Goal: Task Accomplishment & Management: Manage account settings

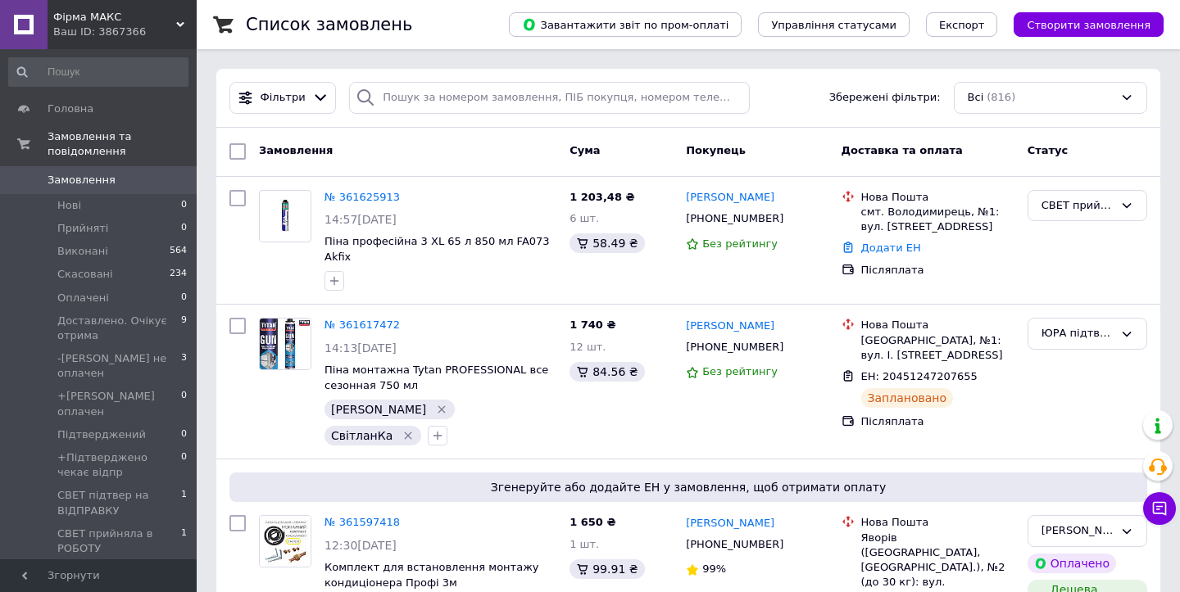
scroll to position [219, 0]
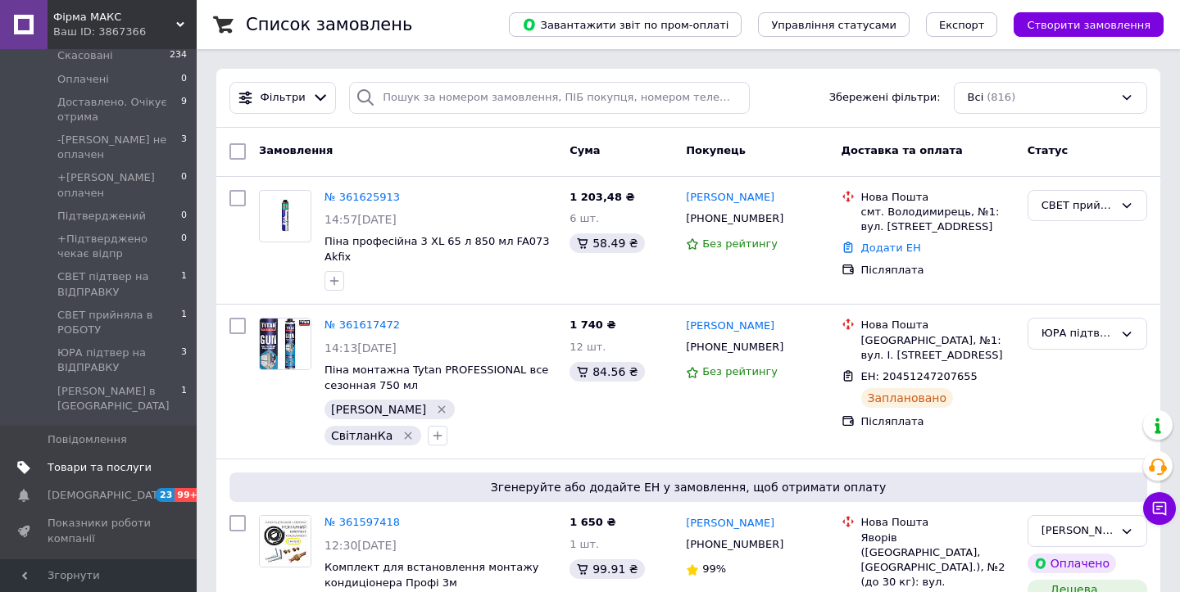
click at [131, 460] on span "Товари та послуги" at bounding box center [100, 467] width 104 height 15
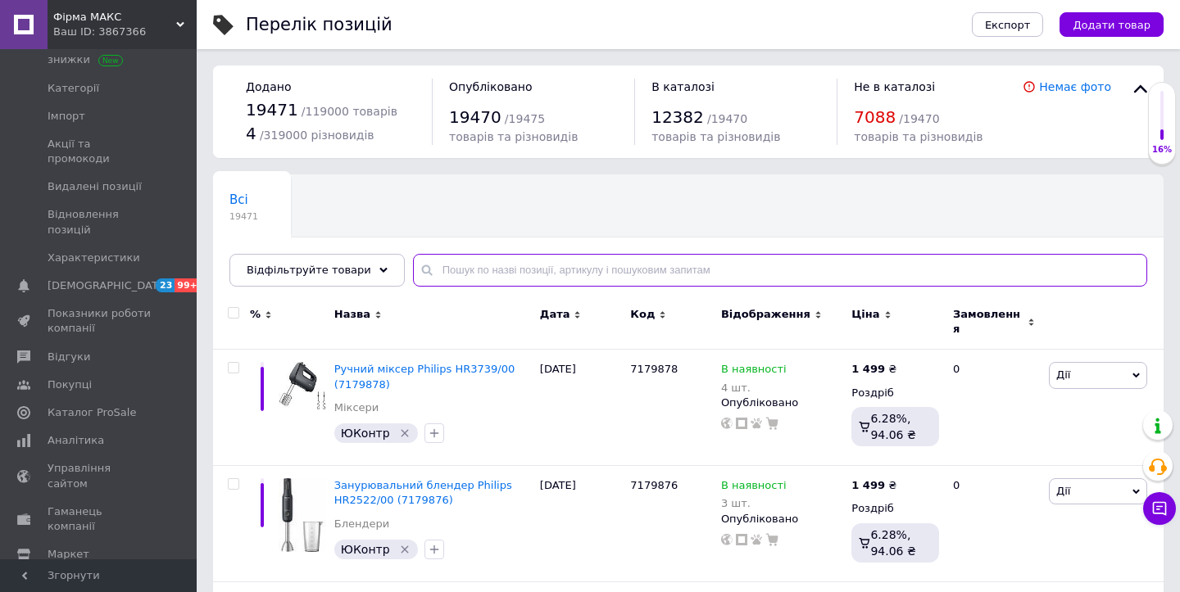
click at [563, 273] on input "text" at bounding box center [780, 270] width 734 height 33
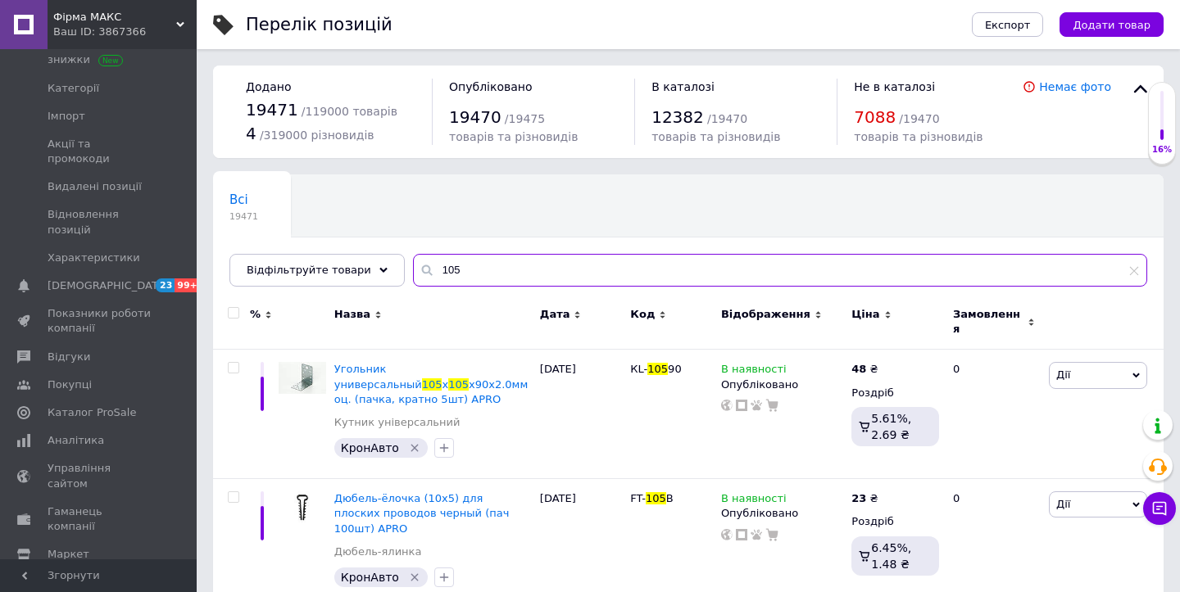
click at [494, 276] on input "105" at bounding box center [780, 270] width 734 height 33
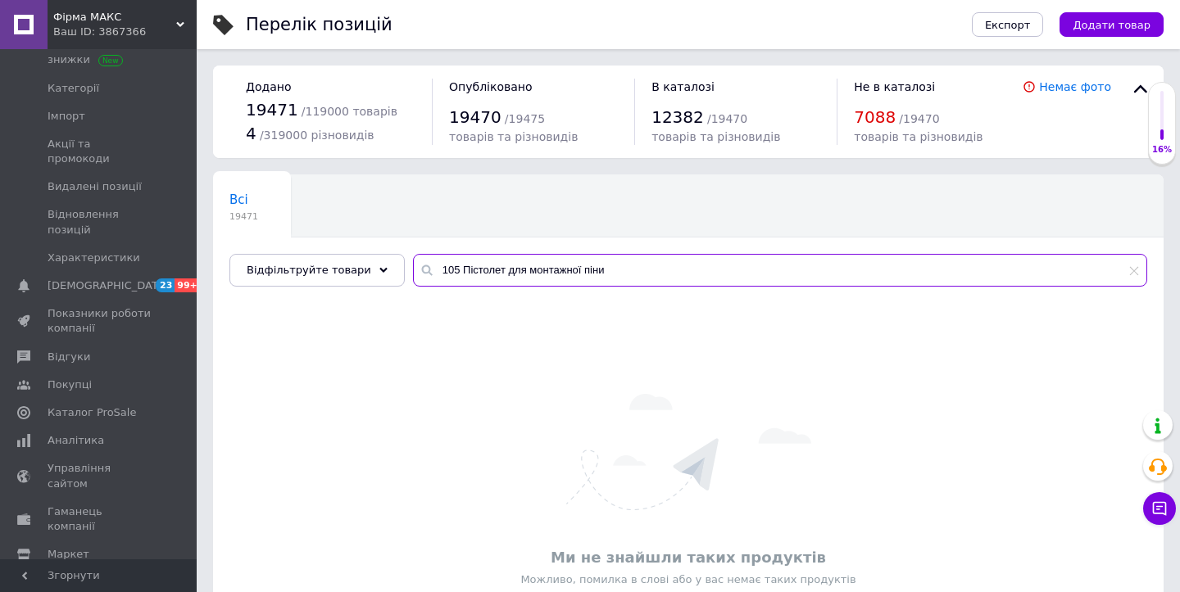
drag, startPoint x: 453, startPoint y: 269, endPoint x: 420, endPoint y: 269, distance: 32.8
click at [420, 269] on input "105 Пістолет для монтажної піни" at bounding box center [780, 270] width 734 height 33
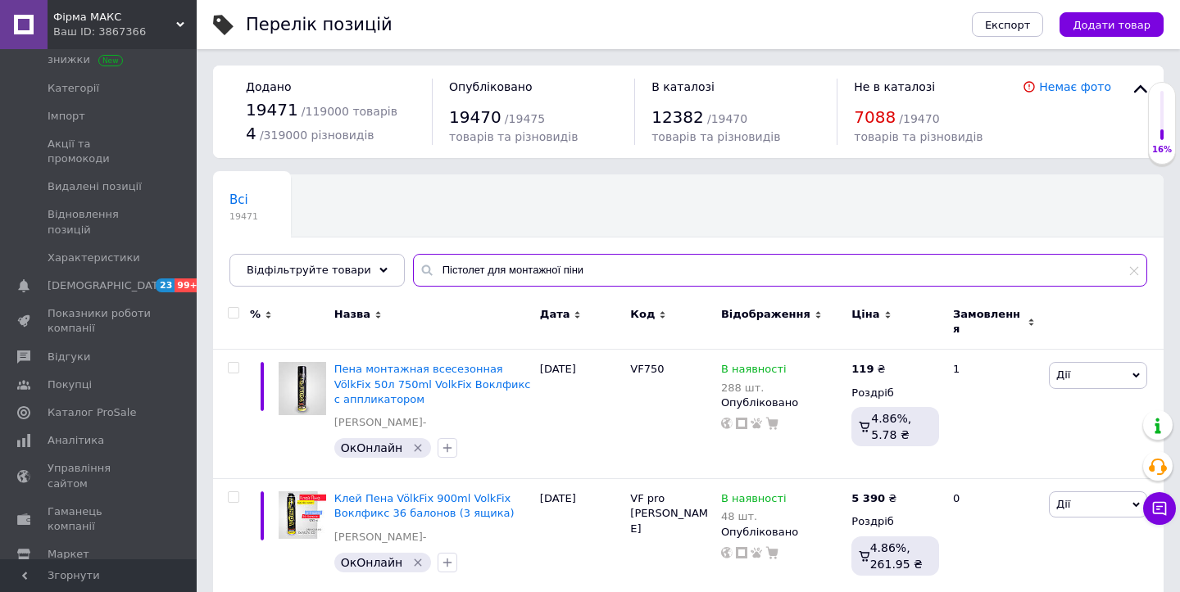
click at [612, 275] on input "Пістолет для монтажної піни" at bounding box center [780, 270] width 734 height 33
drag, startPoint x: 549, startPoint y: 271, endPoint x: 499, endPoint y: 270, distance: 50.0
click at [499, 270] on input "Пістолет для монтажної піни" at bounding box center [780, 270] width 734 height 33
type input "Пістолет для піни"
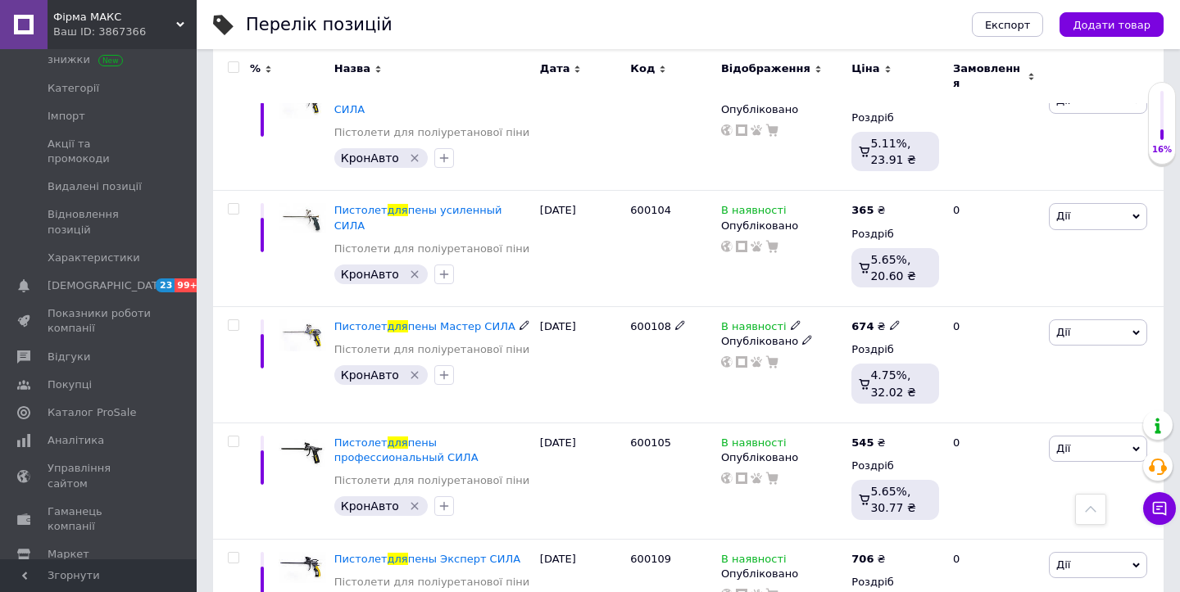
scroll to position [1742, 0]
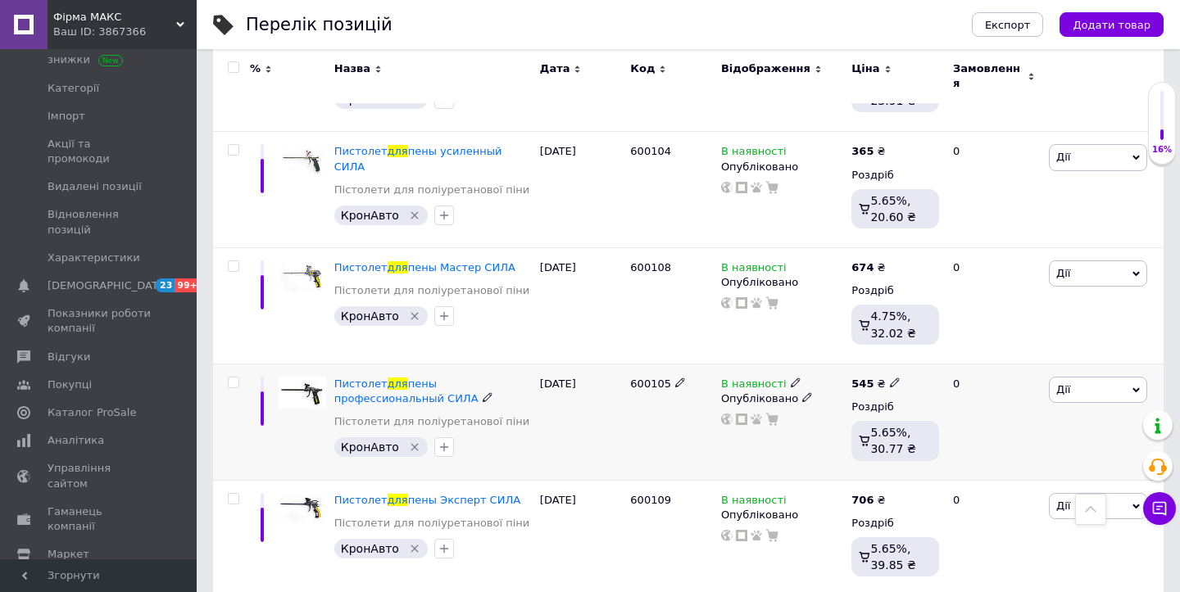
click at [234, 378] on input "checkbox" at bounding box center [233, 383] width 11 height 11
checkbox input "true"
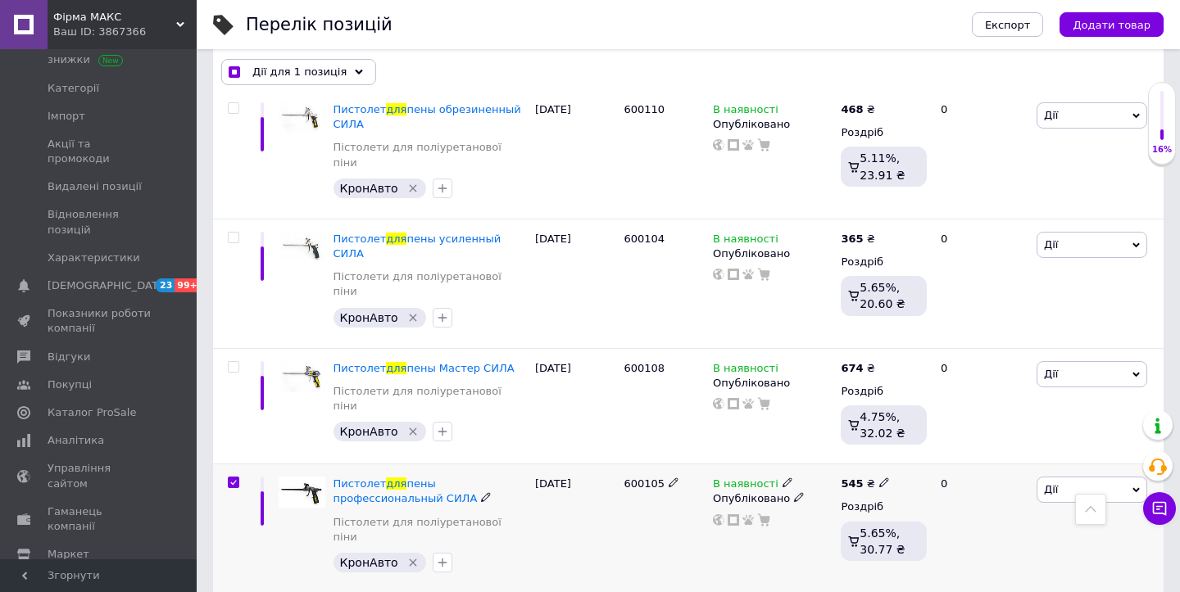
scroll to position [1709, 0]
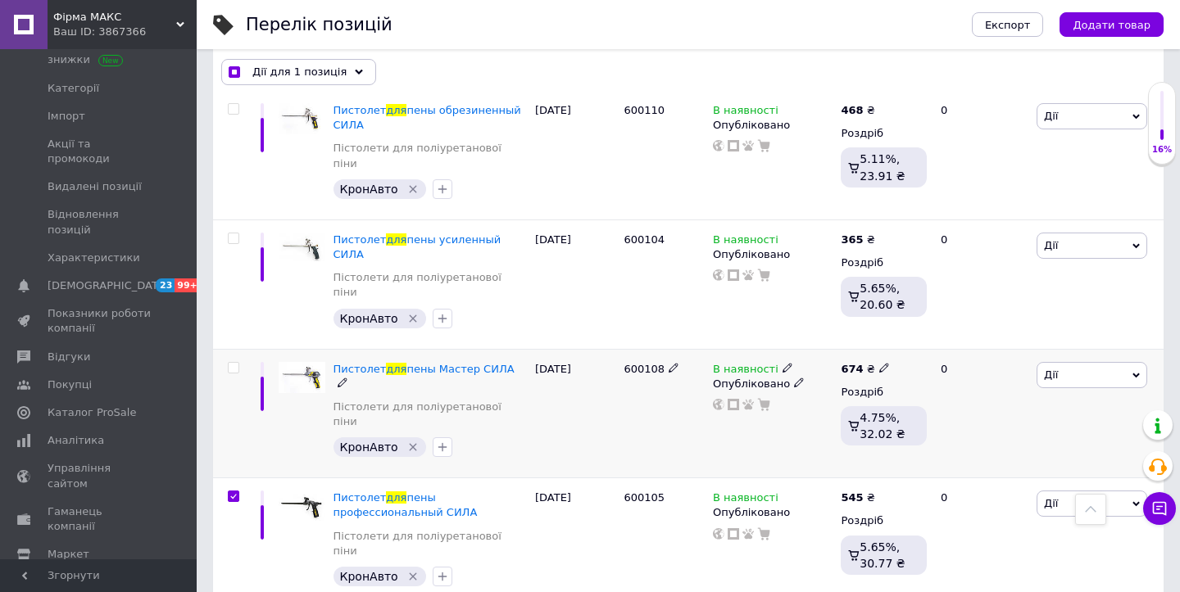
click at [233, 363] on input "checkbox" at bounding box center [233, 368] width 11 height 11
checkbox input "true"
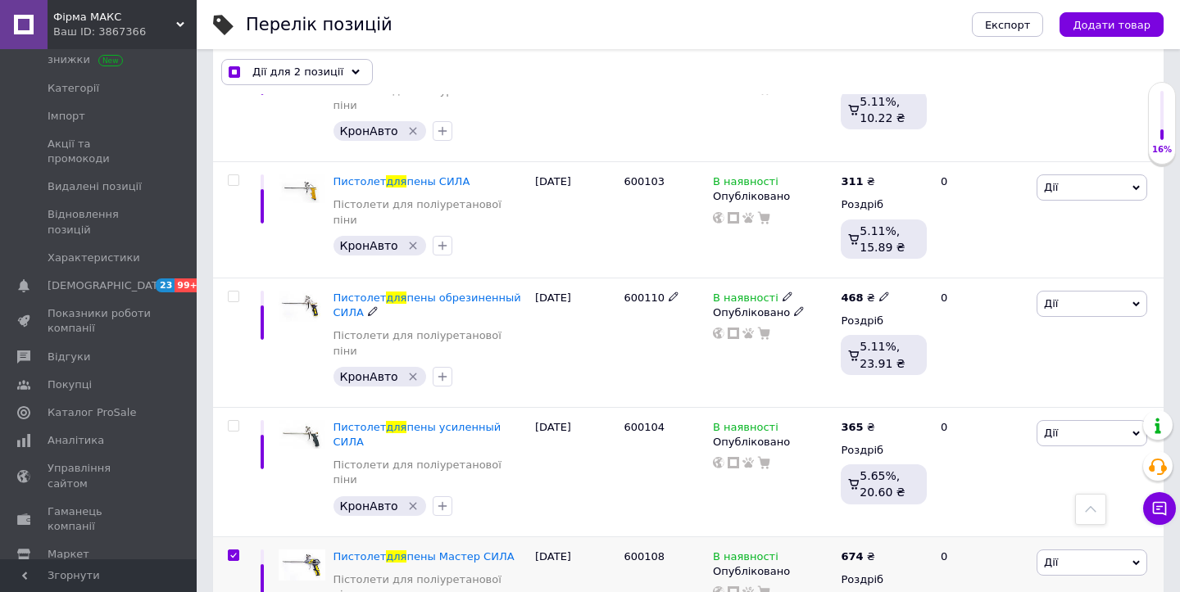
scroll to position [1526, 0]
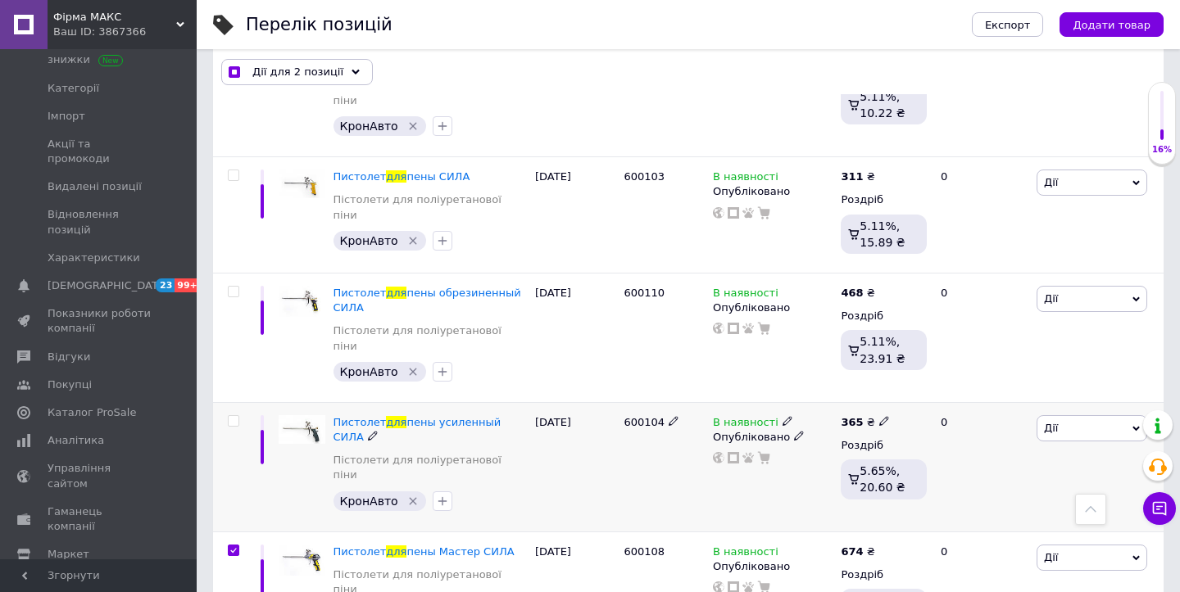
click at [234, 416] on input "checkbox" at bounding box center [233, 421] width 11 height 11
checkbox input "true"
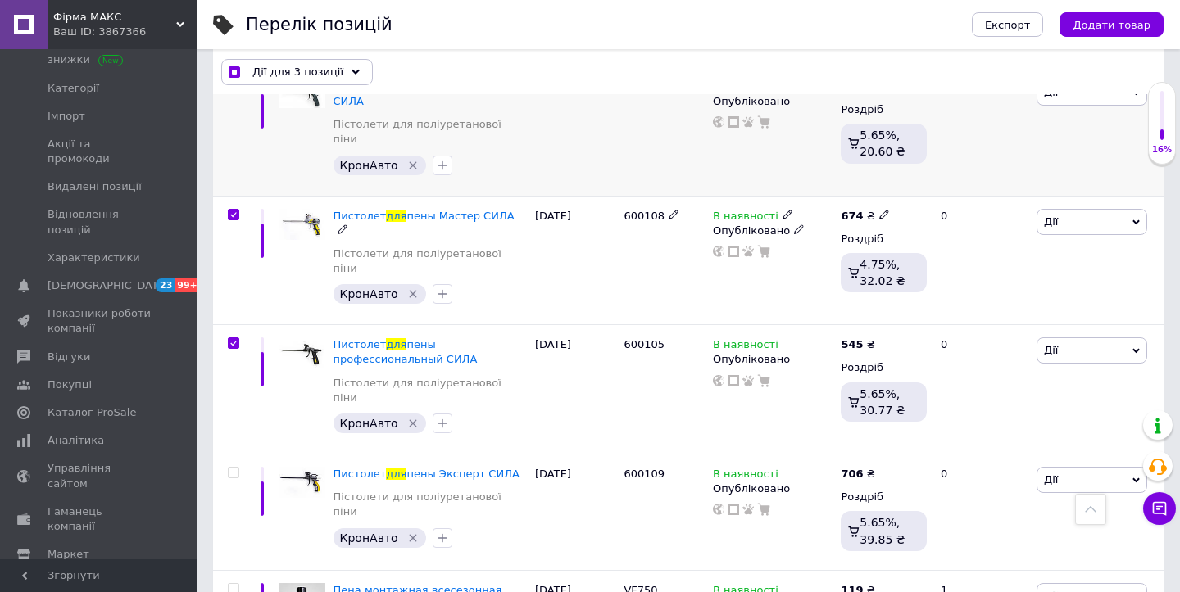
scroll to position [1871, 0]
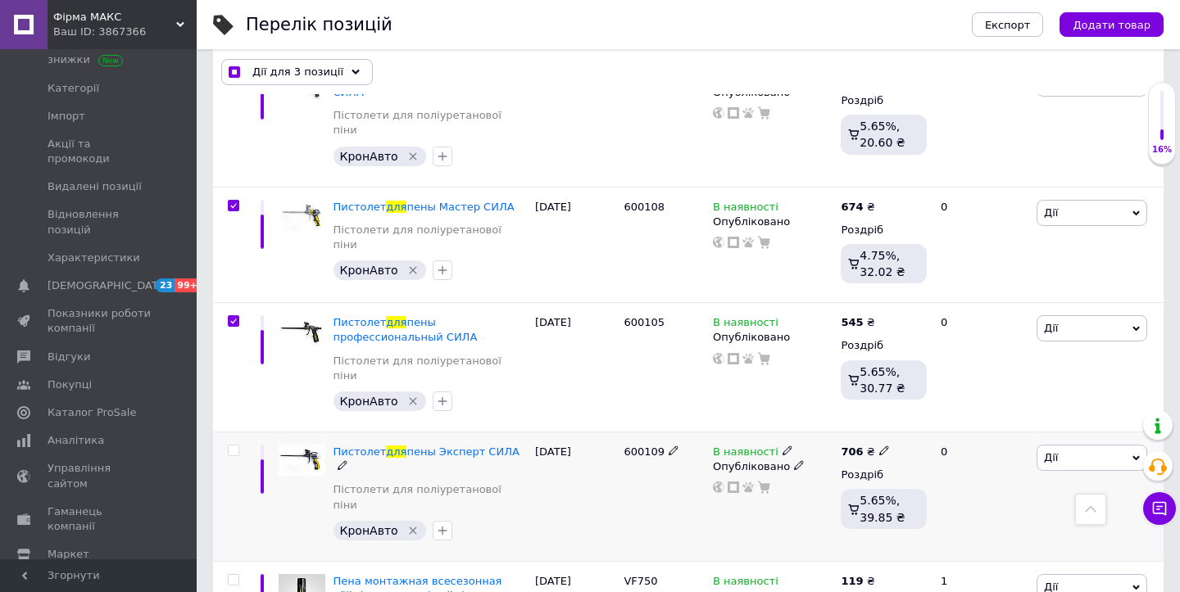
click at [235, 446] on input "checkbox" at bounding box center [233, 451] width 11 height 11
checkbox input "true"
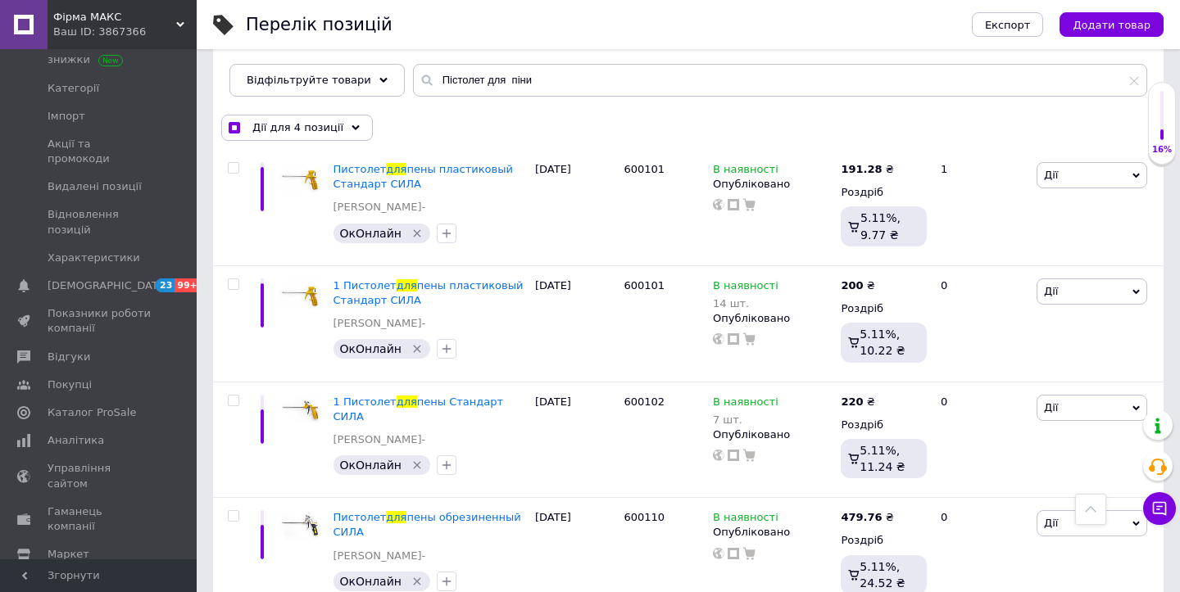
scroll to position [0, 0]
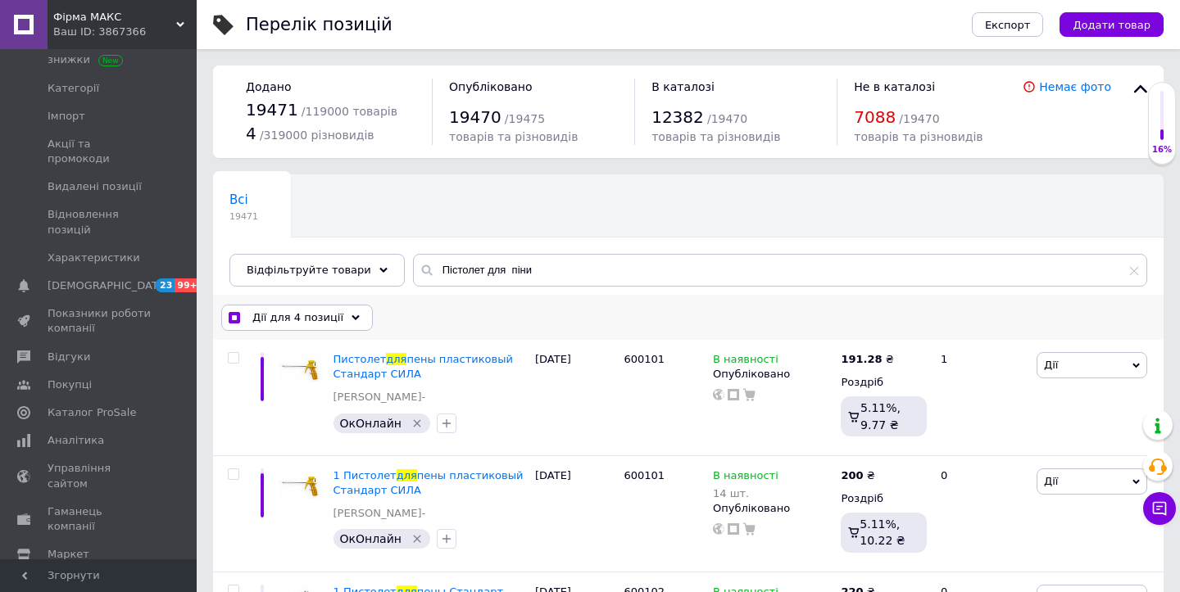
click at [309, 317] on span "Дії для 4 позиції" at bounding box center [297, 317] width 91 height 15
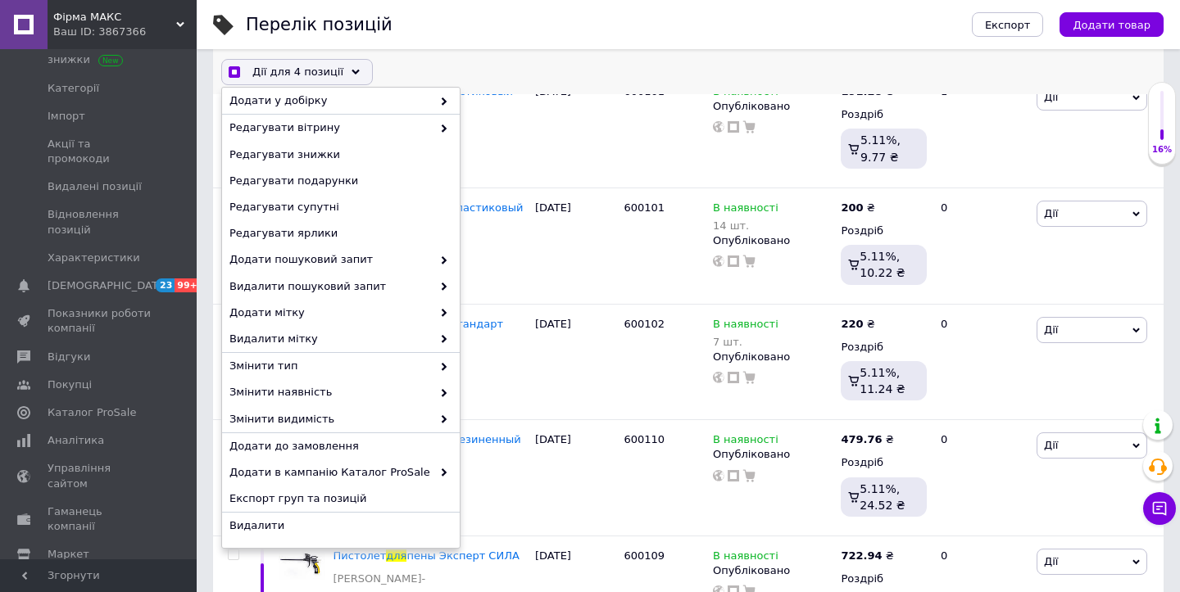
scroll to position [309, 0]
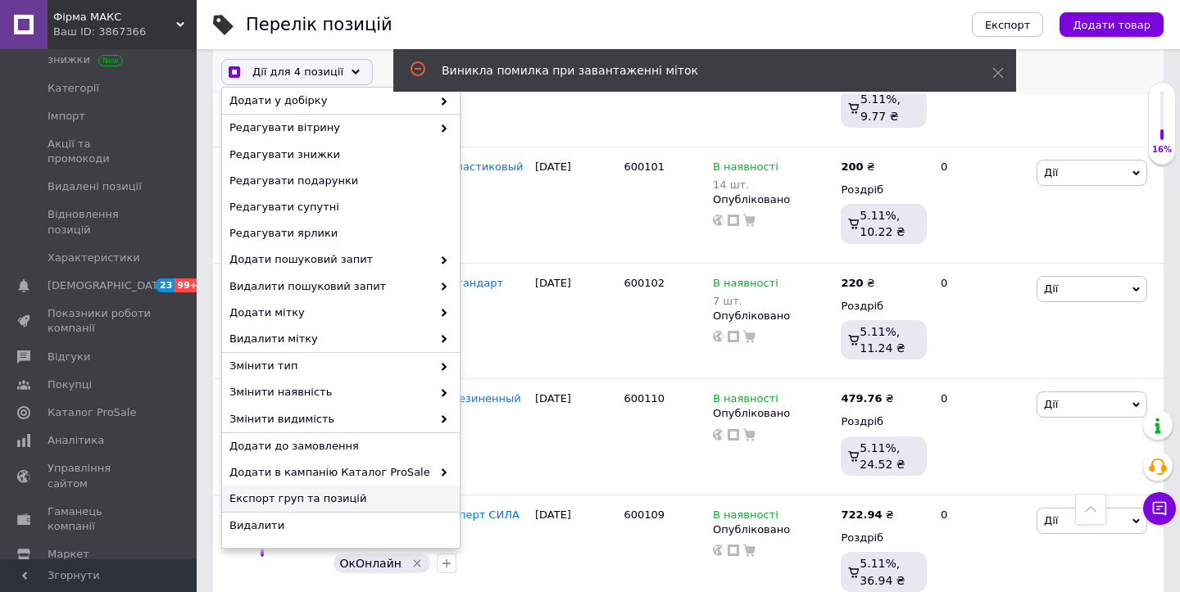
click at [319, 498] on span "Експорт груп та позицій" at bounding box center [338, 499] width 219 height 15
click at [323, 501] on span "Експорт груп та позицій" at bounding box center [338, 499] width 219 height 15
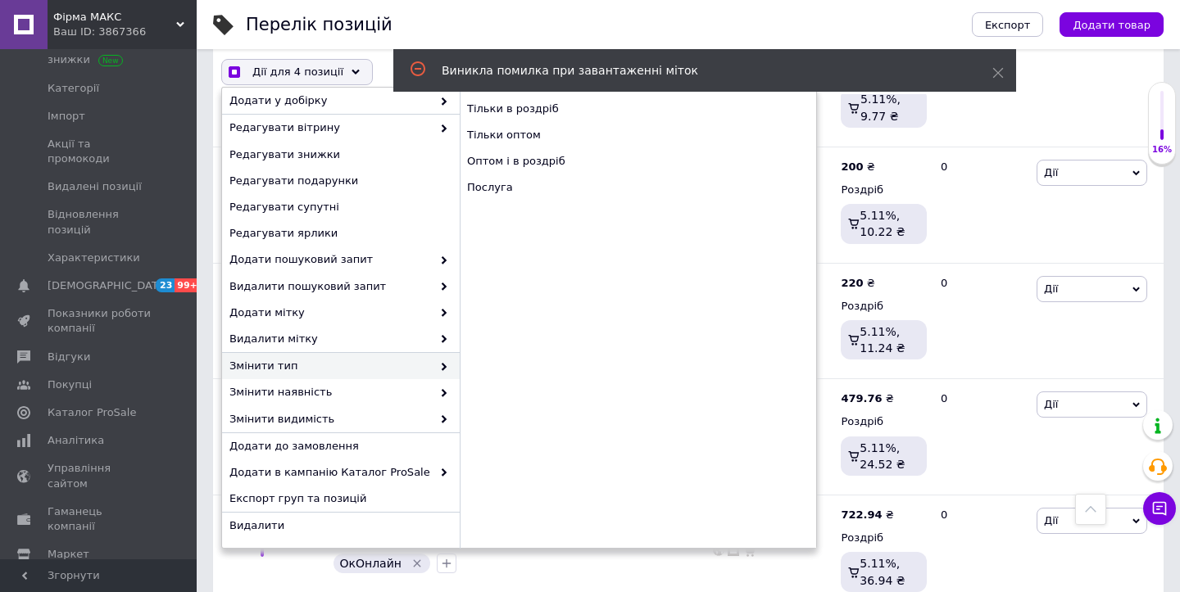
click at [611, 21] on div "Перелік позицій" at bounding box center [592, 24] width 693 height 49
checkbox input "true"
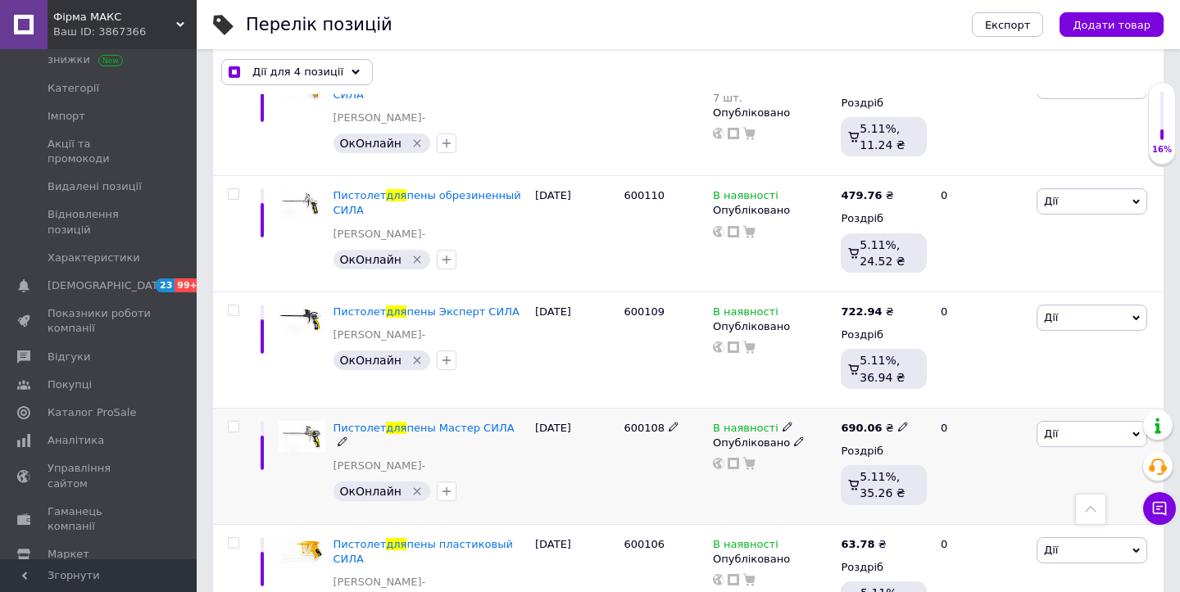
scroll to position [515, 0]
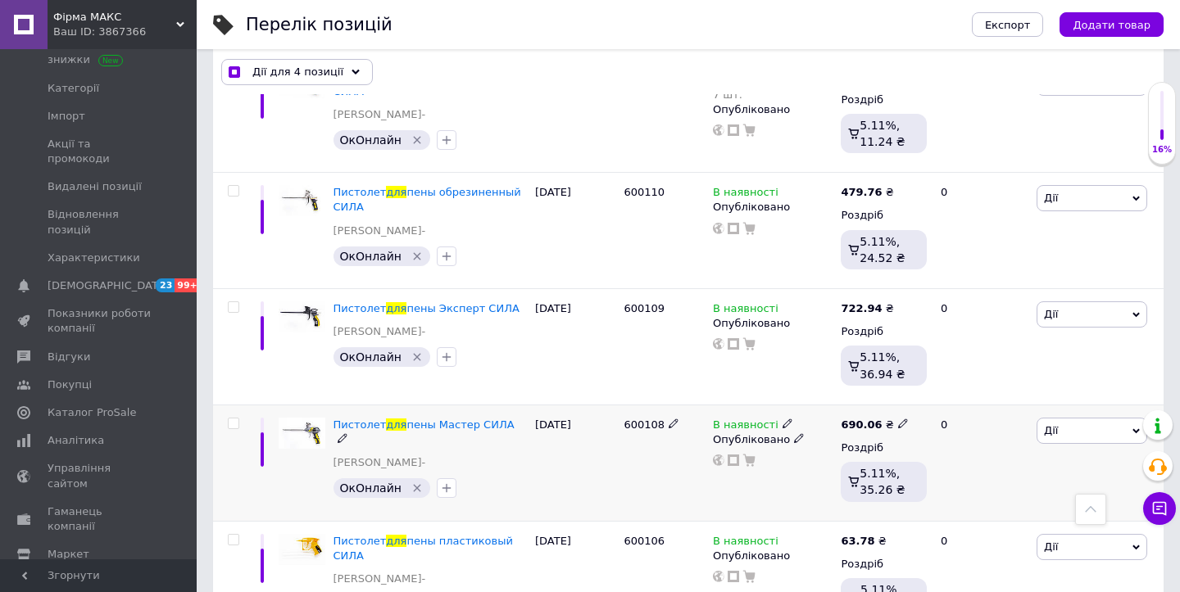
click at [233, 421] on input "checkbox" at bounding box center [233, 424] width 11 height 11
checkbox input "false"
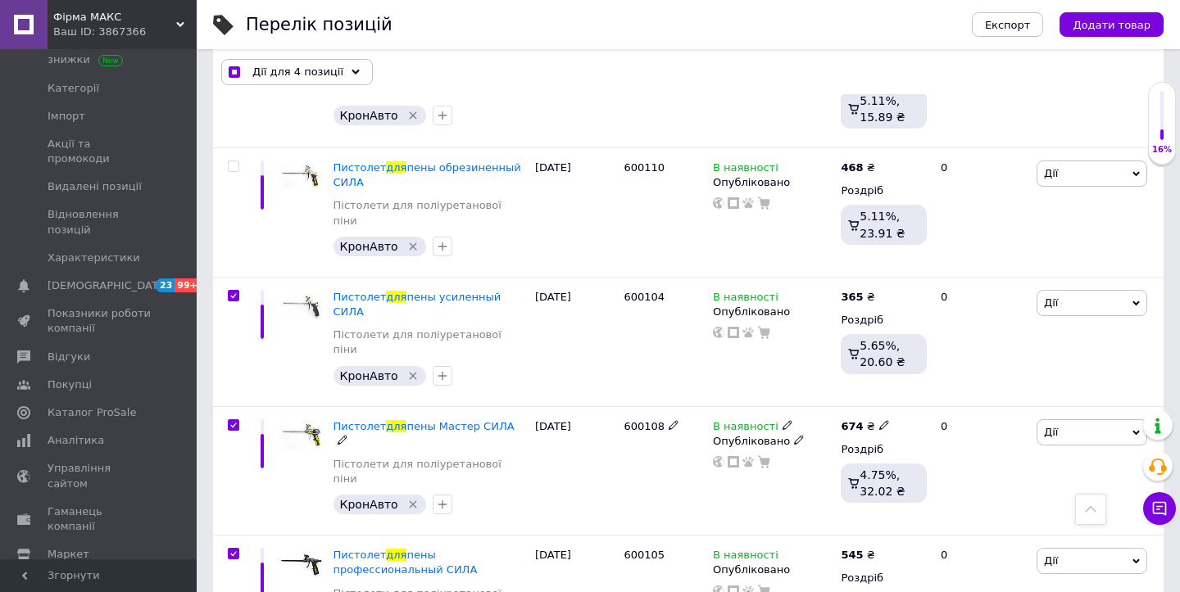
scroll to position [1665, 0]
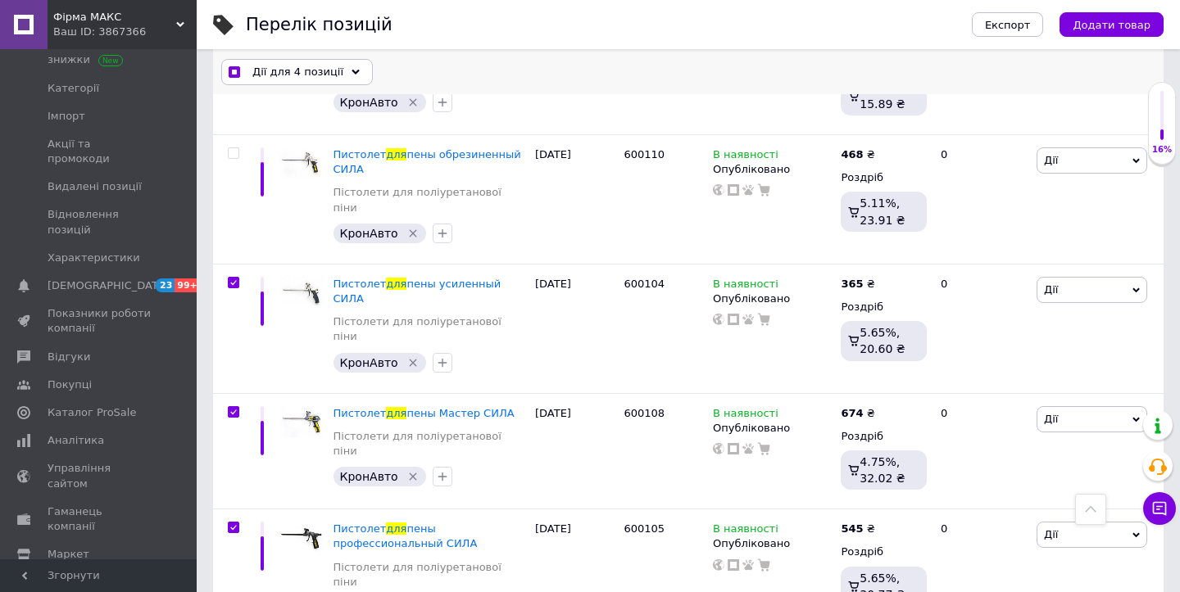
click at [293, 70] on span "Дії для 4 позиції" at bounding box center [297, 72] width 91 height 15
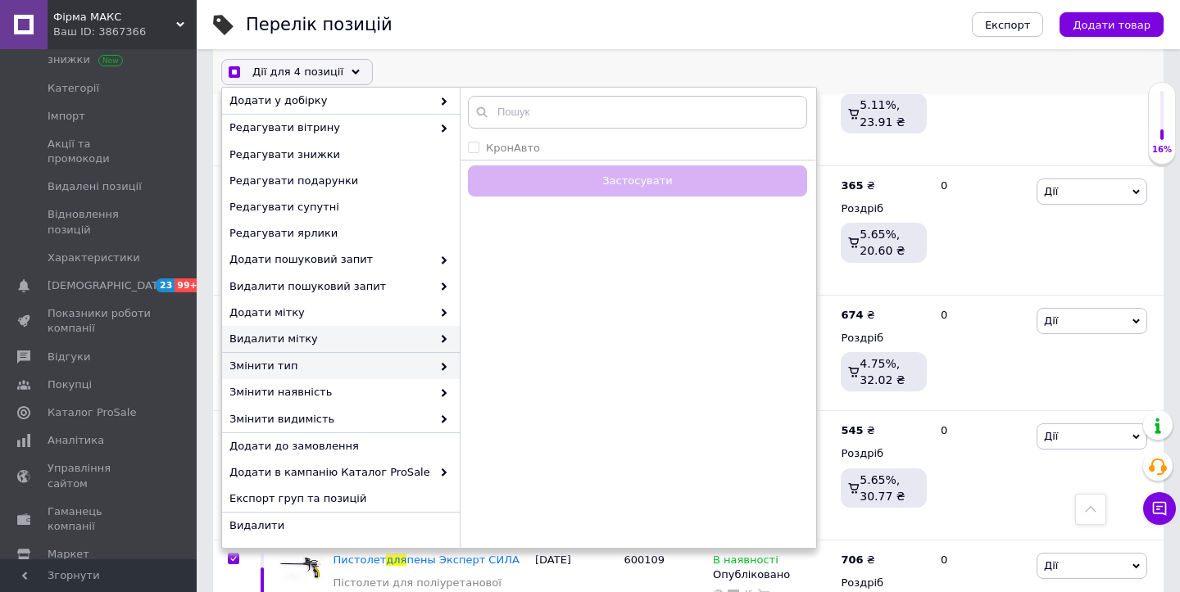
scroll to position [1772, 0]
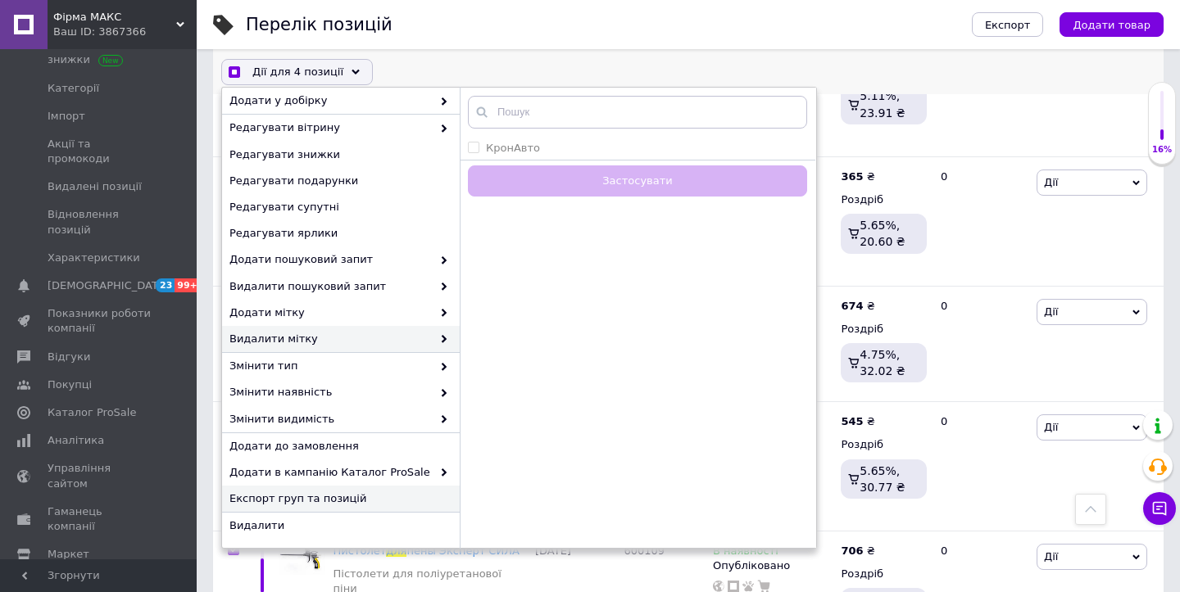
click at [286, 496] on span "Експорт груп та позицій" at bounding box center [338, 499] width 219 height 15
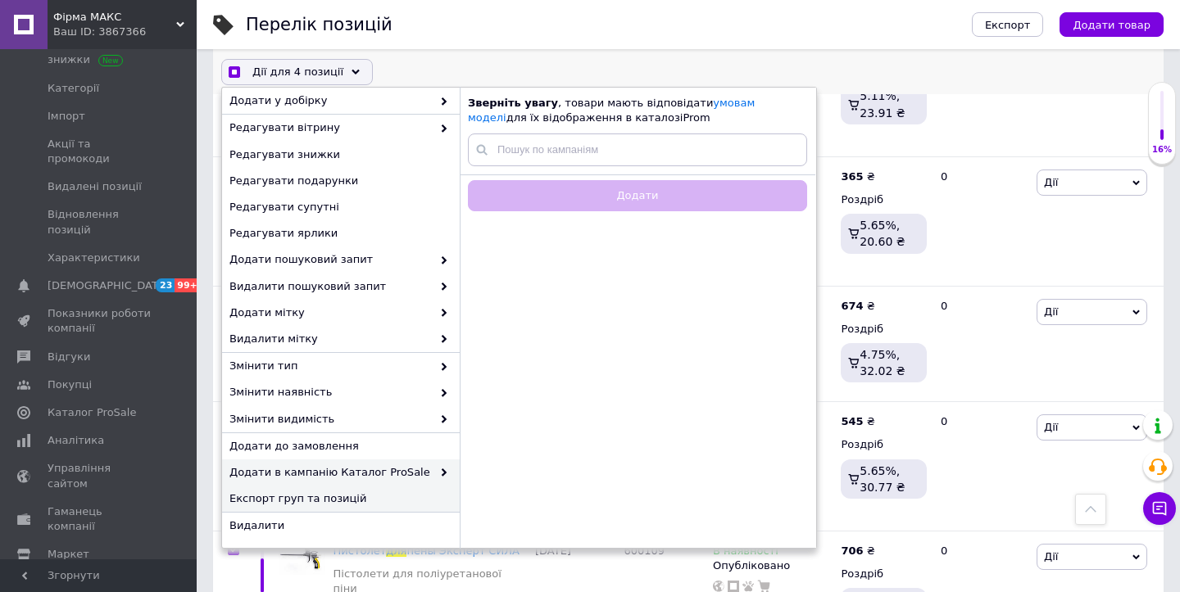
click at [286, 496] on span "Експорт груп та позицій" at bounding box center [338, 499] width 219 height 15
click at [853, 52] on div "Дії для 4 позиції Вибрати усі 42 позиції Вибрані всі 42 позиції Скасувати обран…" at bounding box center [688, 72] width 950 height 43
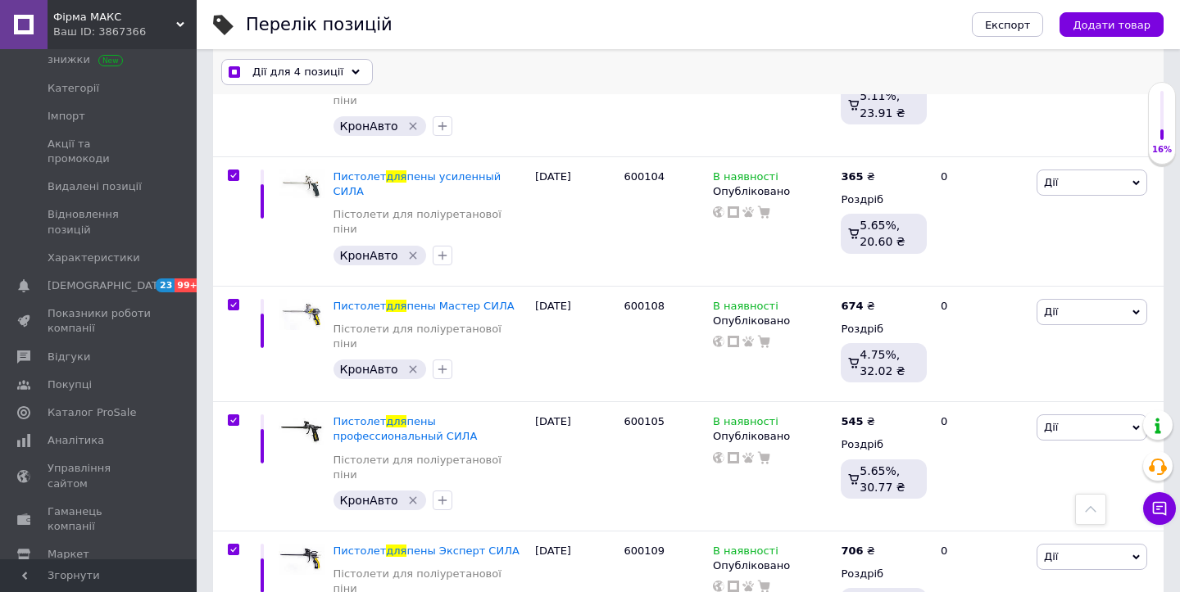
click at [289, 74] on span "Дії для 4 позиції" at bounding box center [297, 72] width 91 height 15
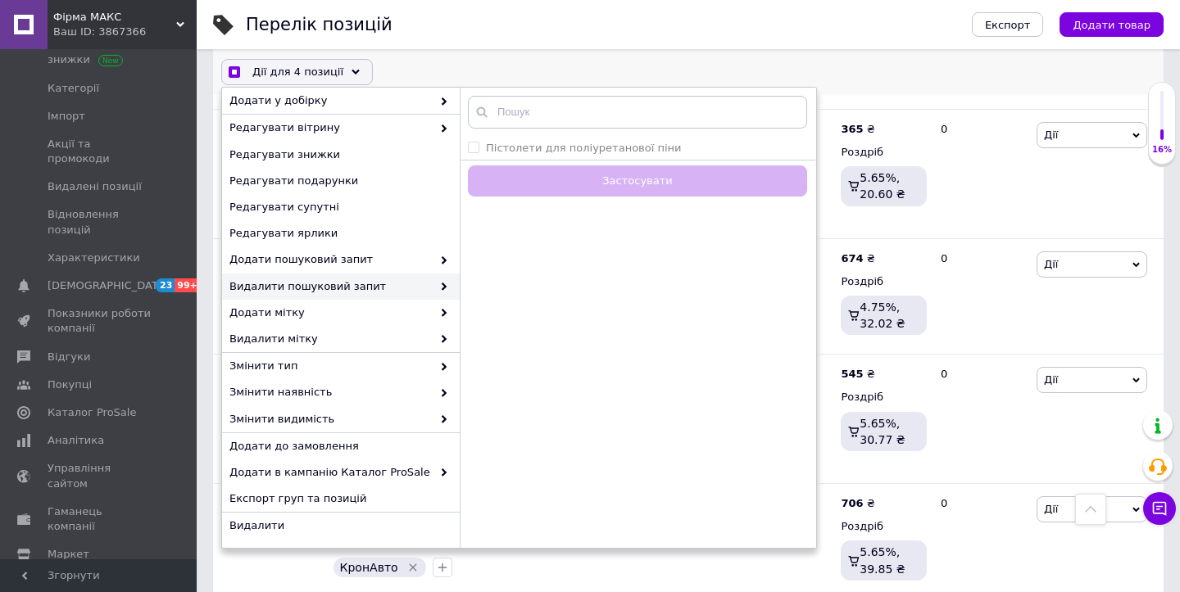
scroll to position [1842, 0]
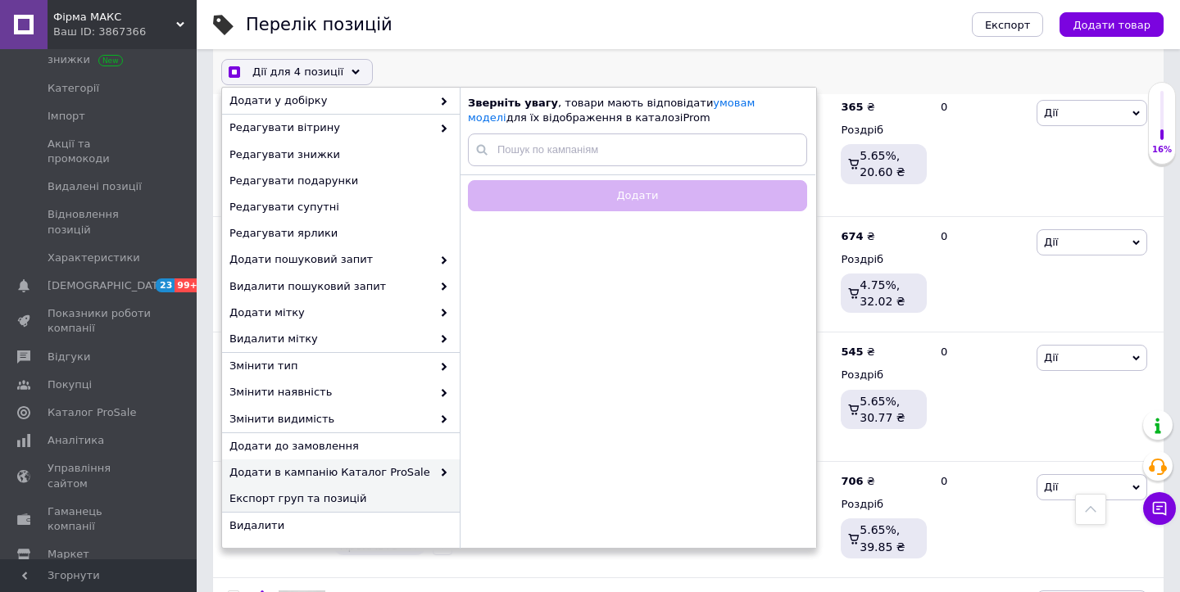
click at [297, 502] on span "Експорт груп та позицій" at bounding box center [338, 499] width 219 height 15
click at [596, 148] on input "text" at bounding box center [637, 150] width 339 height 33
click at [709, 46] on div "Перелік позицій" at bounding box center [592, 24] width 693 height 49
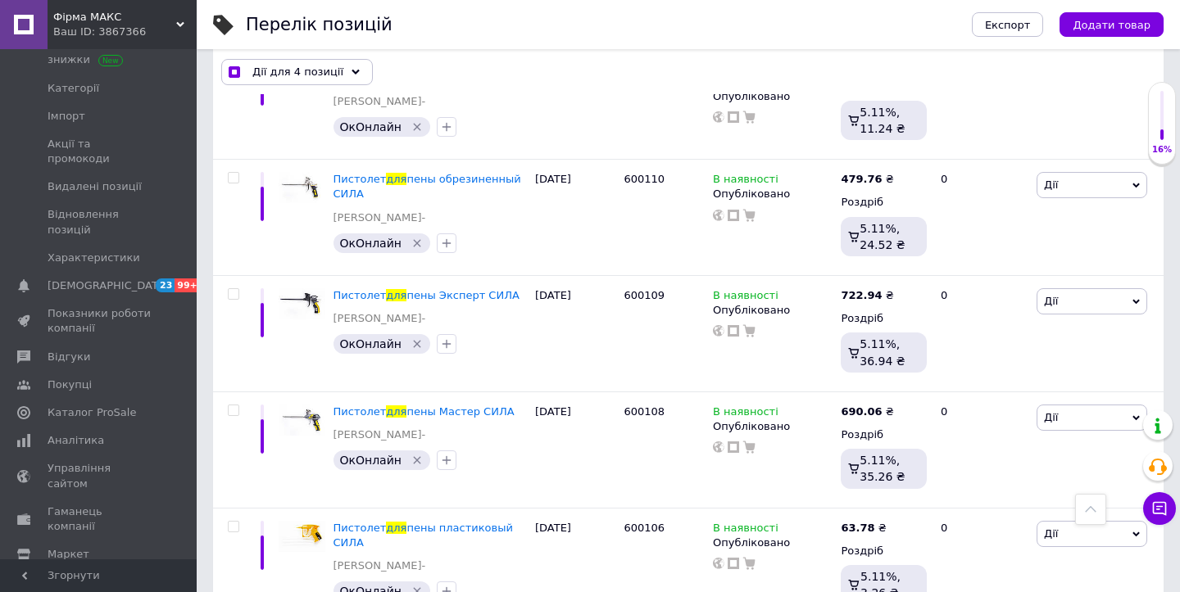
scroll to position [0, 0]
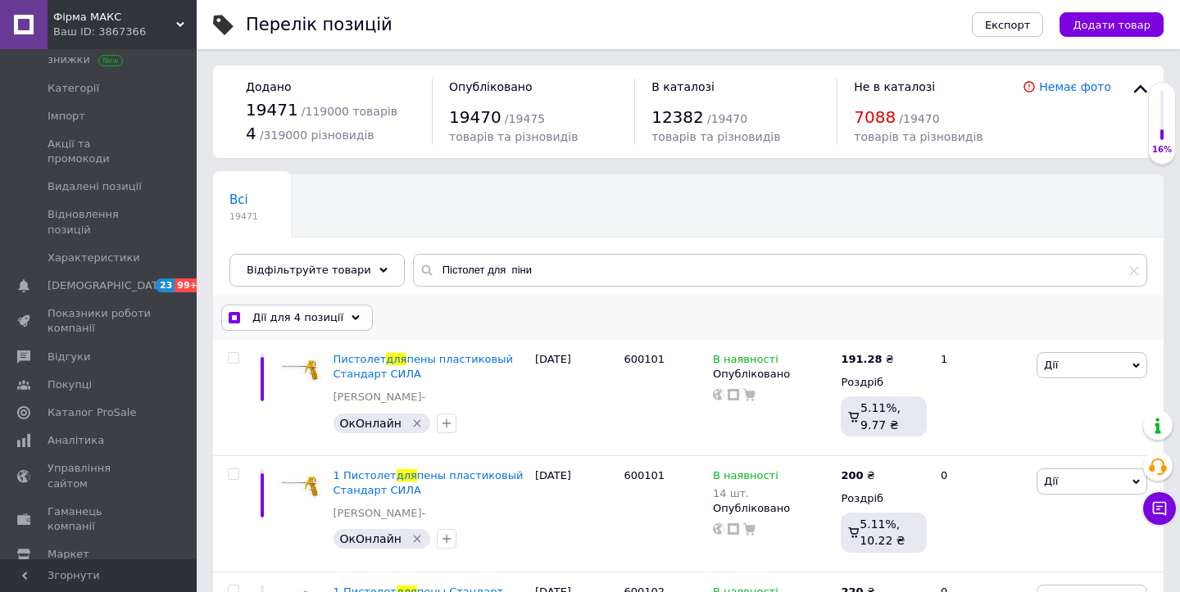
click at [314, 323] on span "Дії для 4 позиції" at bounding box center [297, 317] width 91 height 15
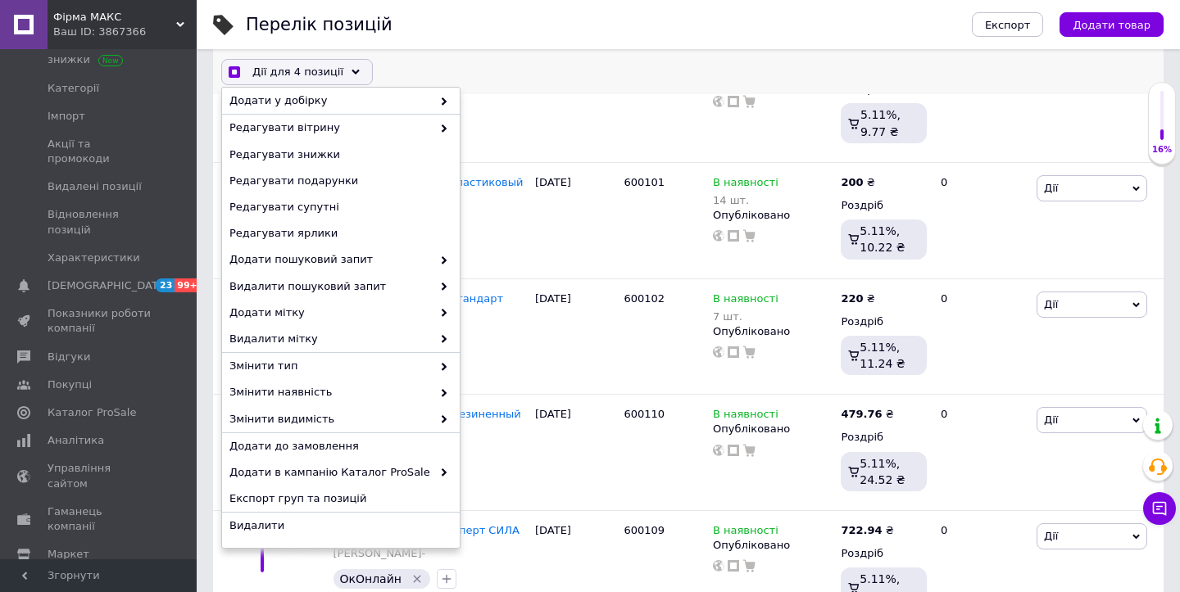
scroll to position [294, 0]
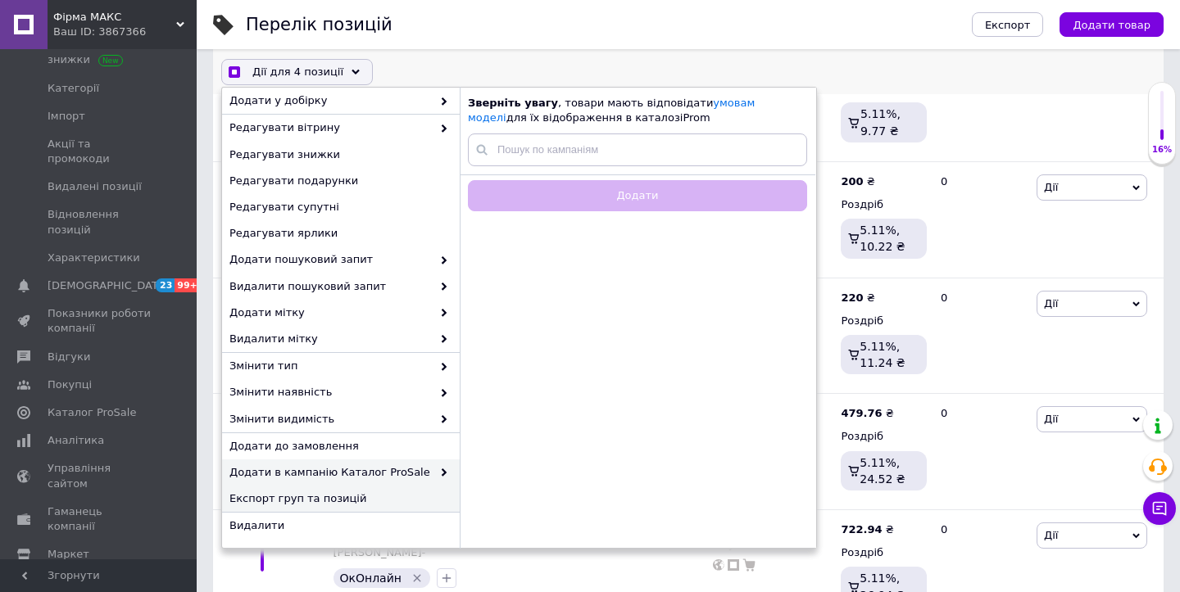
click at [312, 493] on span "Експорт груп та позицій" at bounding box center [338, 499] width 219 height 15
click at [706, 49] on div "Дії для 4 позиції Вибрати усі 42 позиції Вибрані всі 42 позиції Скасувати обран…" at bounding box center [688, 71] width 950 height 45
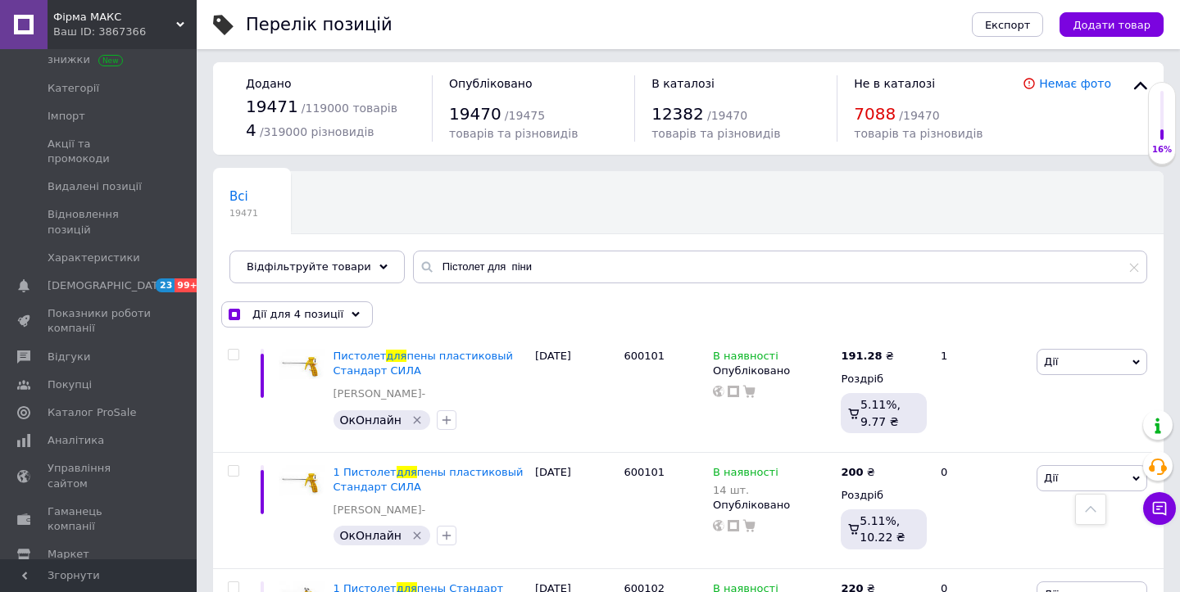
scroll to position [0, 0]
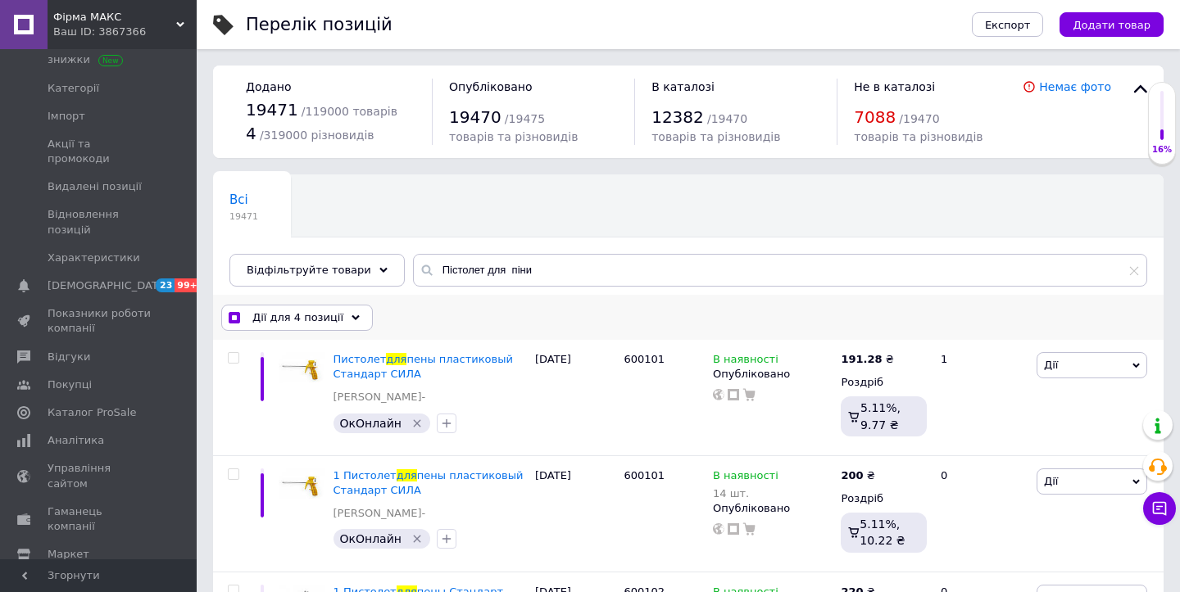
click at [235, 321] on input "checkbox" at bounding box center [234, 318] width 11 height 11
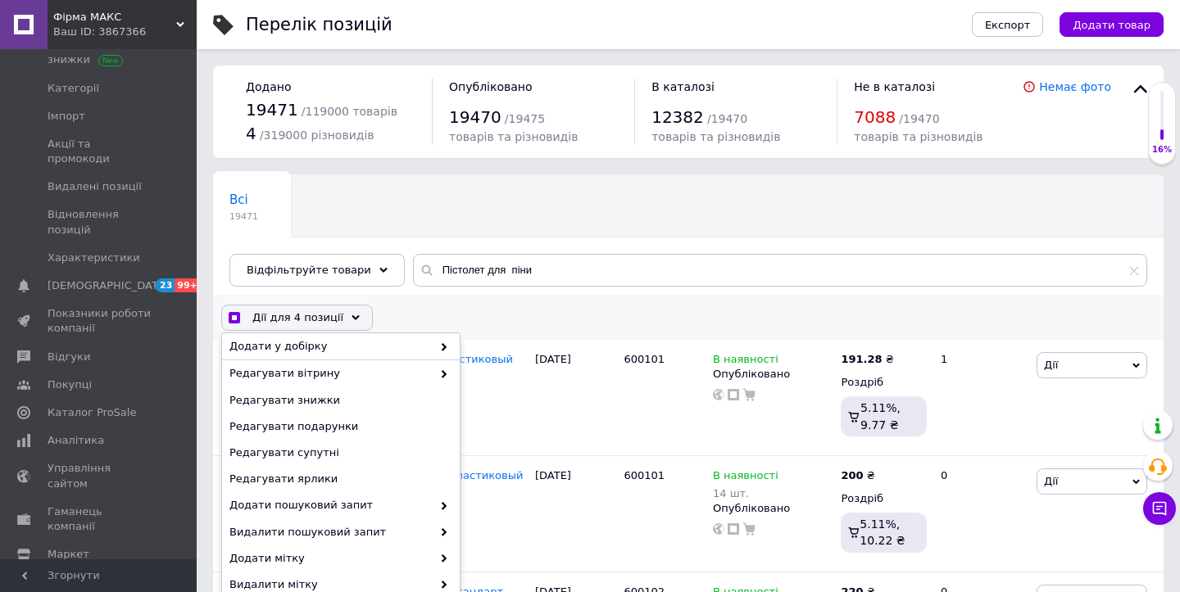
scroll to position [113, 0]
click at [235, 320] on input "checkbox" at bounding box center [234, 318] width 11 height 11
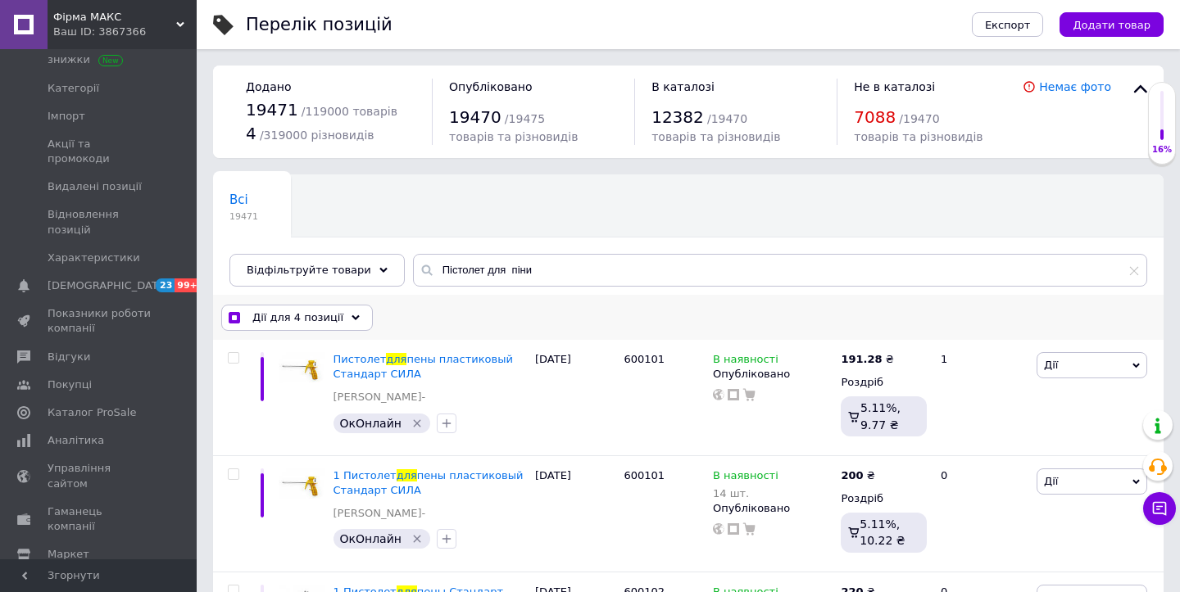
click at [235, 320] on input "checkbox" at bounding box center [234, 318] width 11 height 11
checkbox input "true"
